Goal: Task Accomplishment & Management: Complete application form

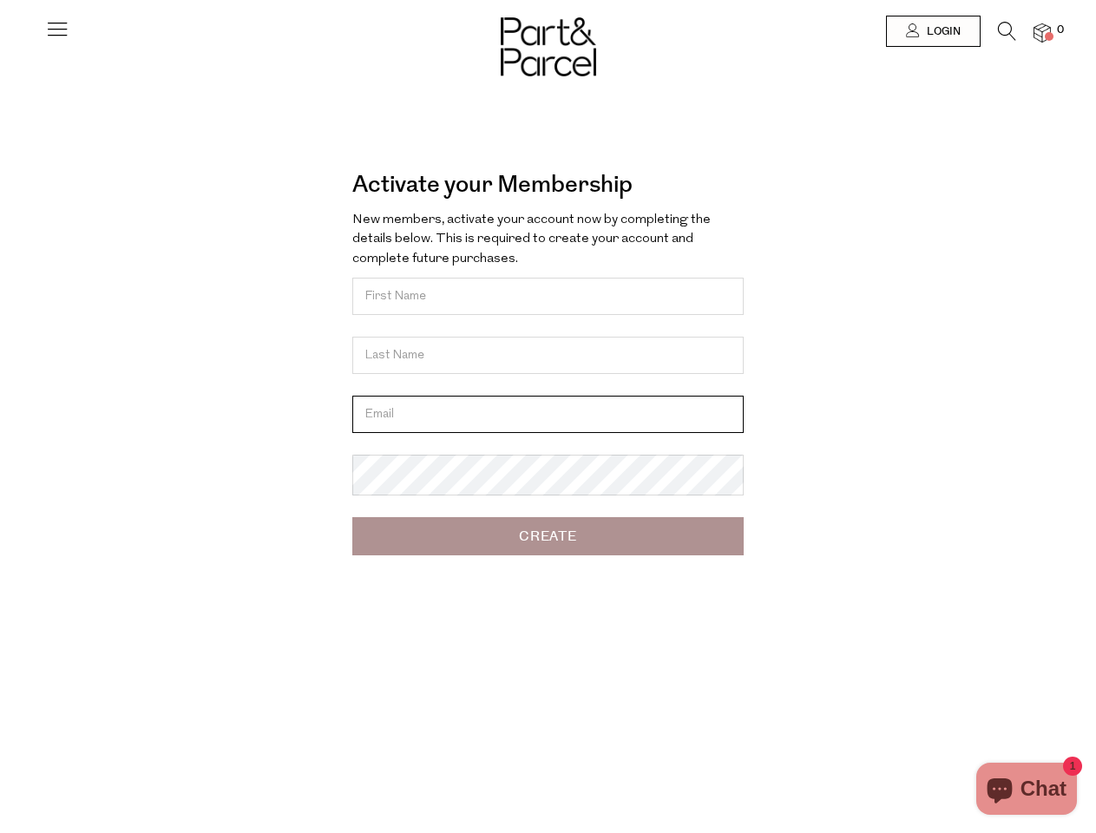
click at [547, 416] on input "email" at bounding box center [547, 414] width 391 height 37
click at [57, 36] on icon at bounding box center [57, 28] width 24 height 24
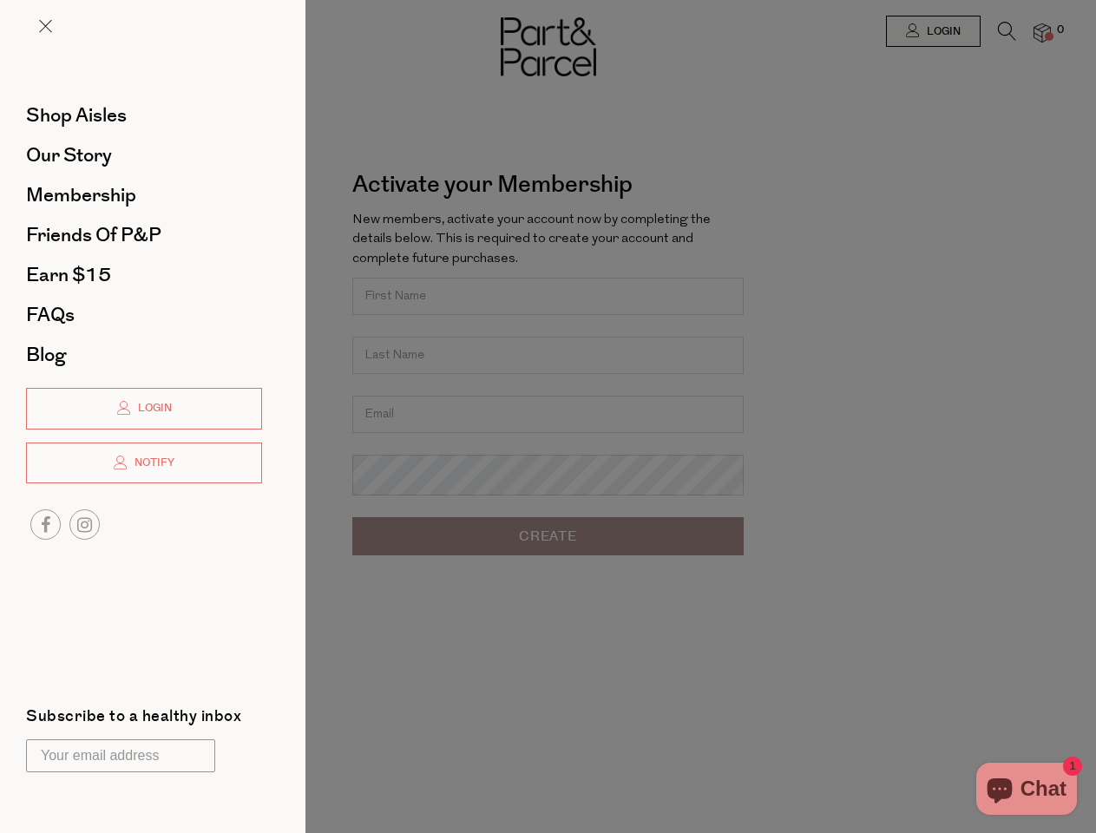
click at [932, 31] on div at bounding box center [548, 416] width 1096 height 833
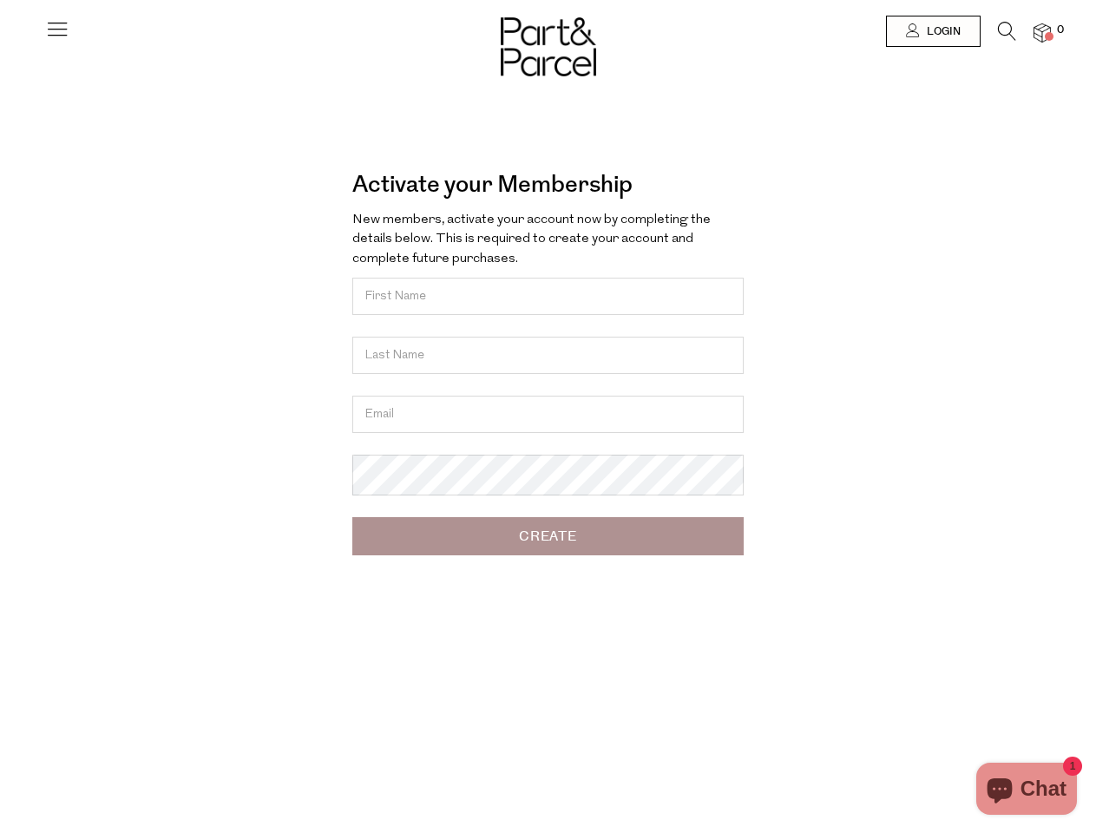
click at [1006, 36] on icon at bounding box center [1007, 31] width 18 height 19
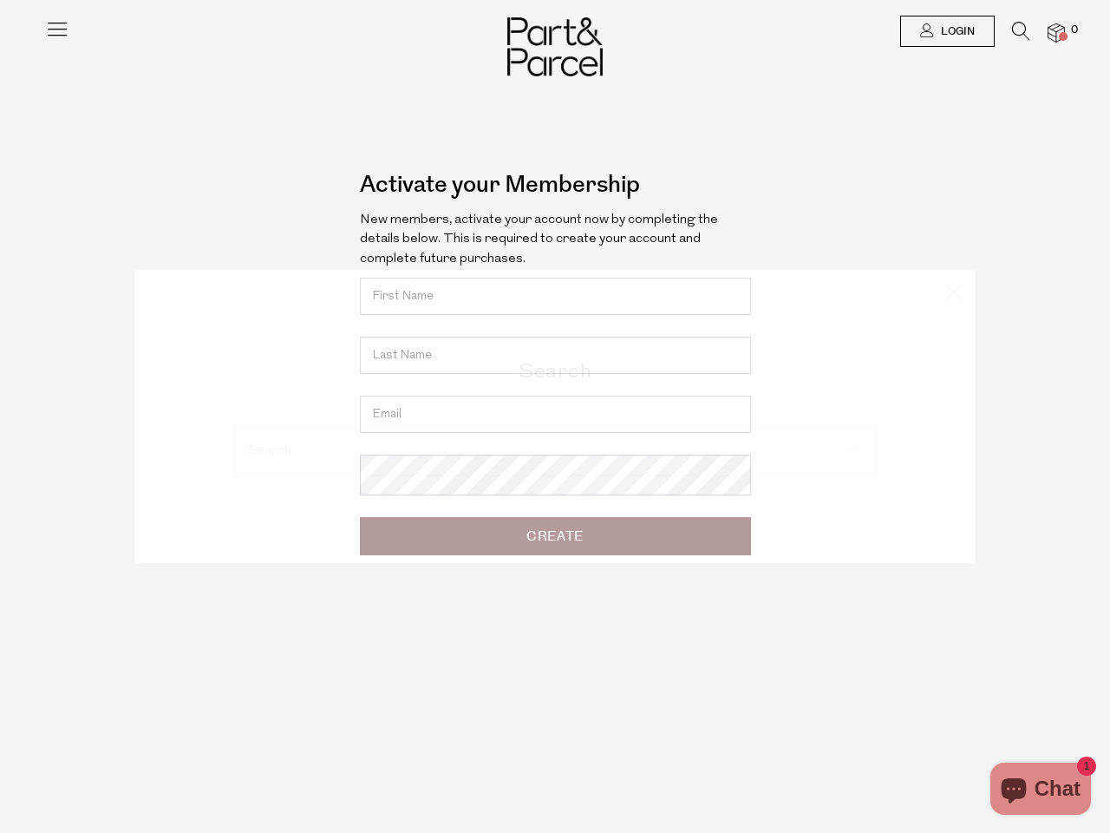
click at [1042, 32] on div "Search" at bounding box center [555, 416] width 1015 height 833
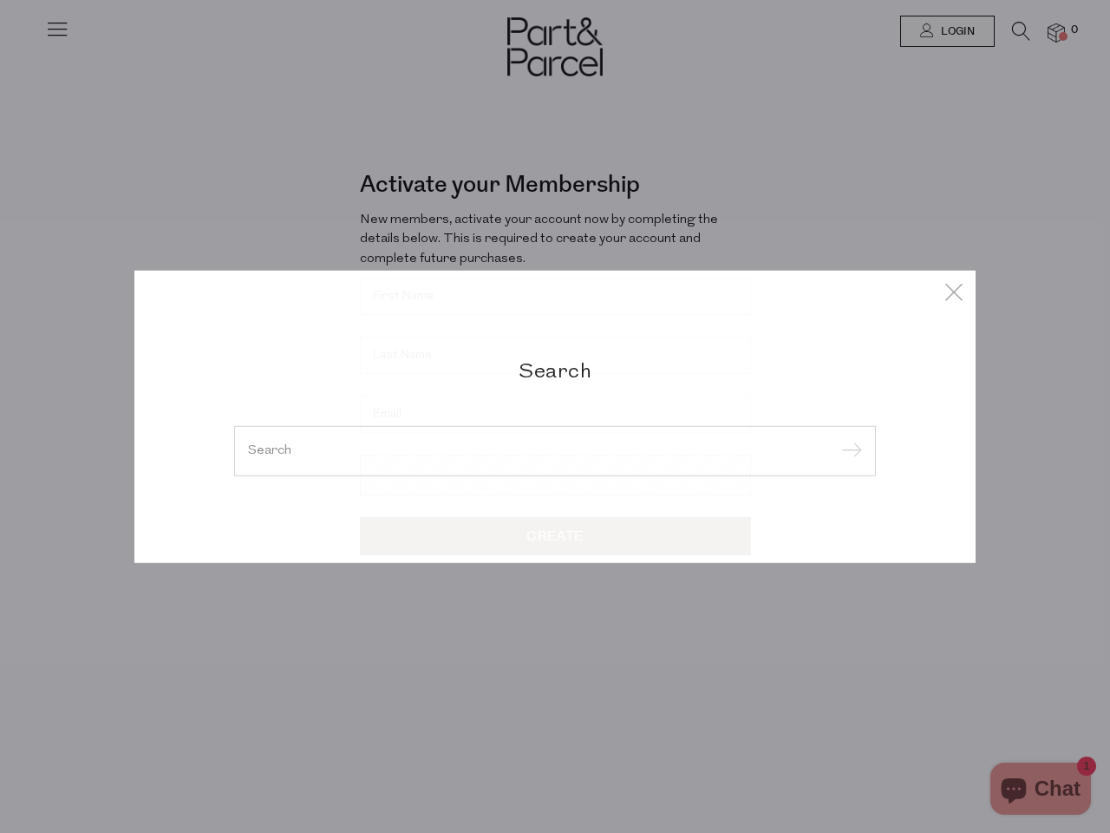
click at [0, 416] on div "Search" at bounding box center [555, 416] width 1110 height 833
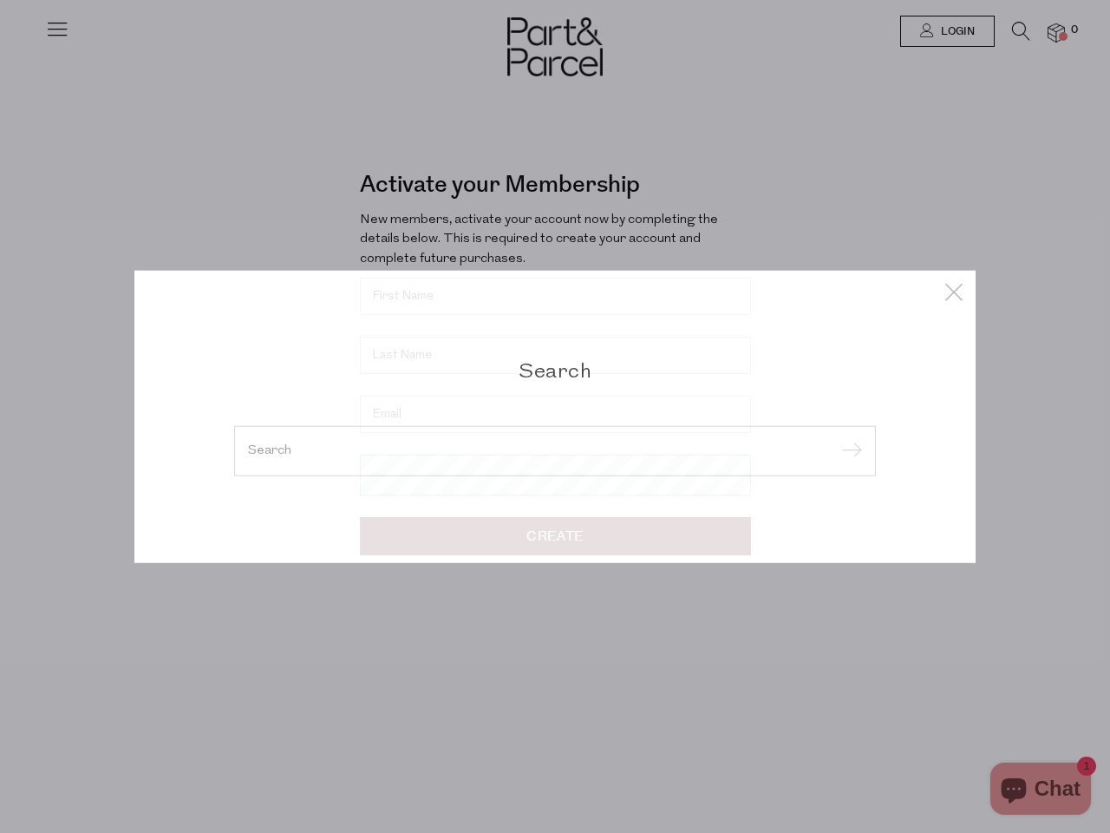
click at [0, 43] on div "Search" at bounding box center [555, 416] width 1110 height 833
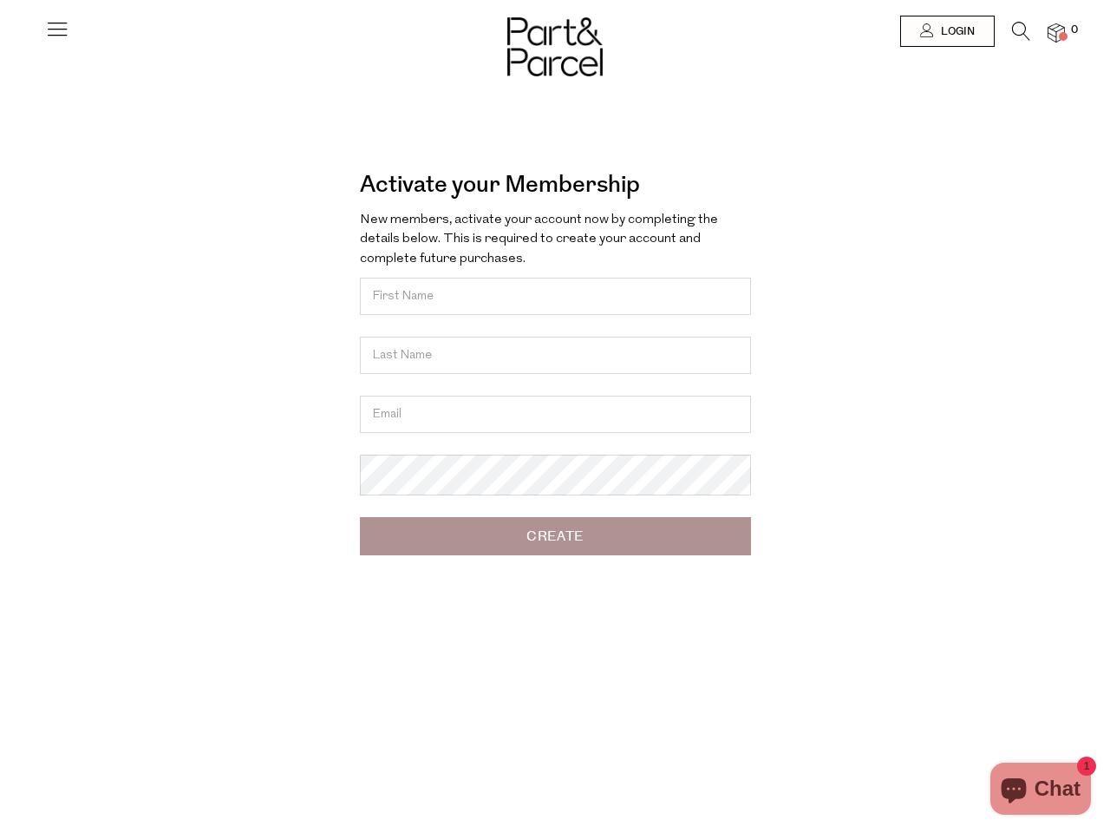
click at [0, 219] on body "Ready to stock up? Close No items in your parcel. Loading Join to Save on this …" at bounding box center [555, 565] width 1110 height 1130
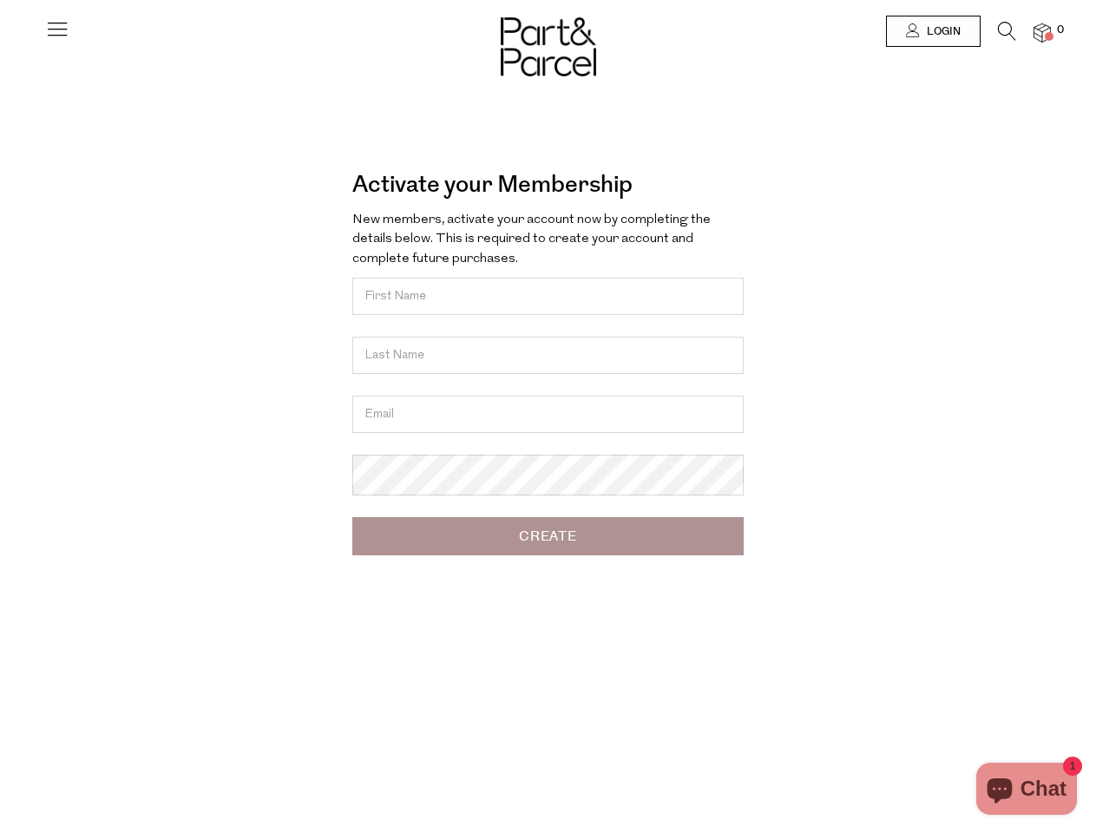
click at [0, 416] on body "Ready to stock up? Close No items in your parcel. Loading Join to Save on this …" at bounding box center [548, 565] width 1096 height 1130
click at [0, 39] on div at bounding box center [548, 31] width 1096 height 62
